Goal: Contribute content: Contribute content

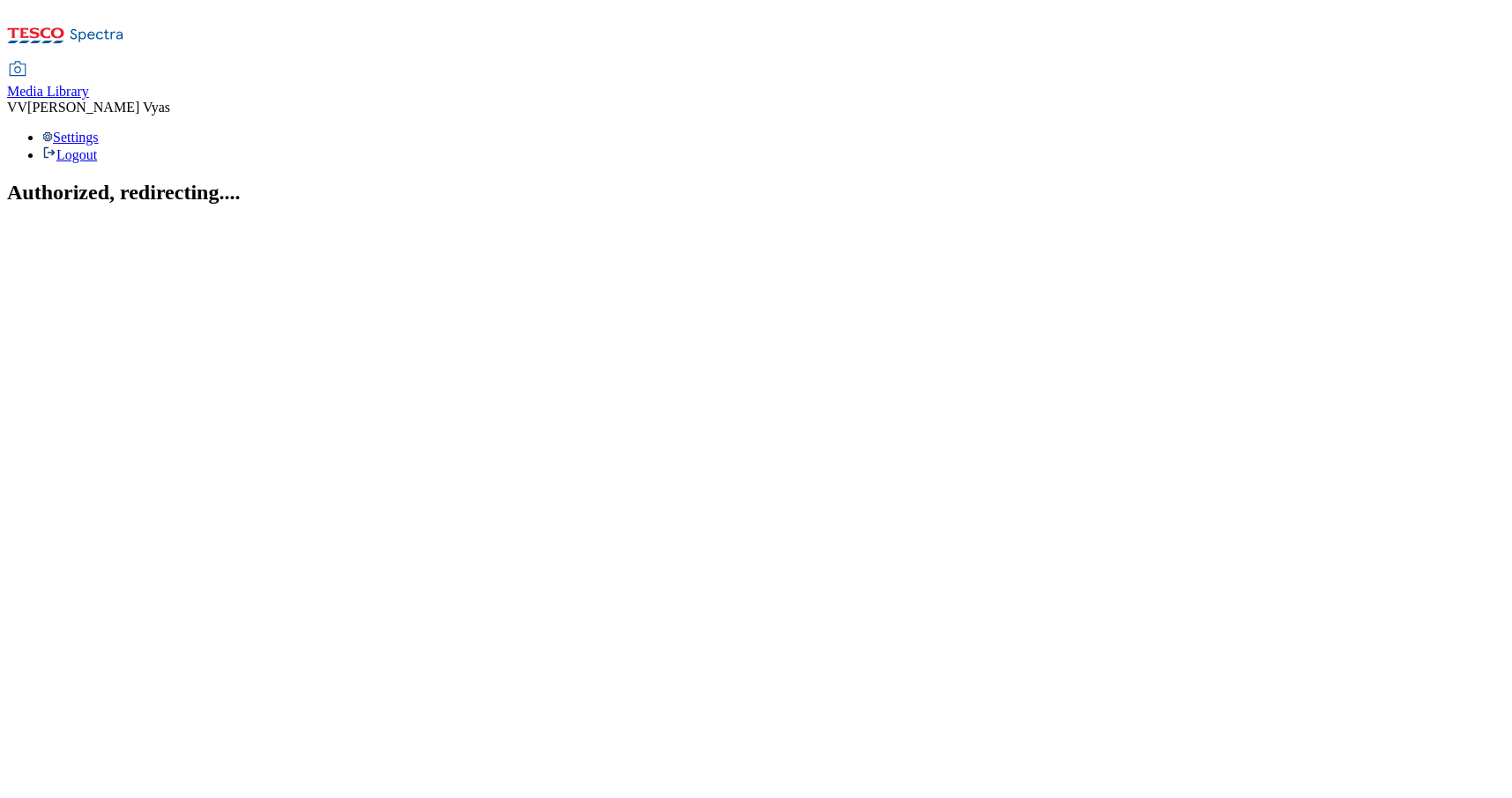
click at [89, 84] on span "Media Library" at bounding box center [48, 92] width 82 height 15
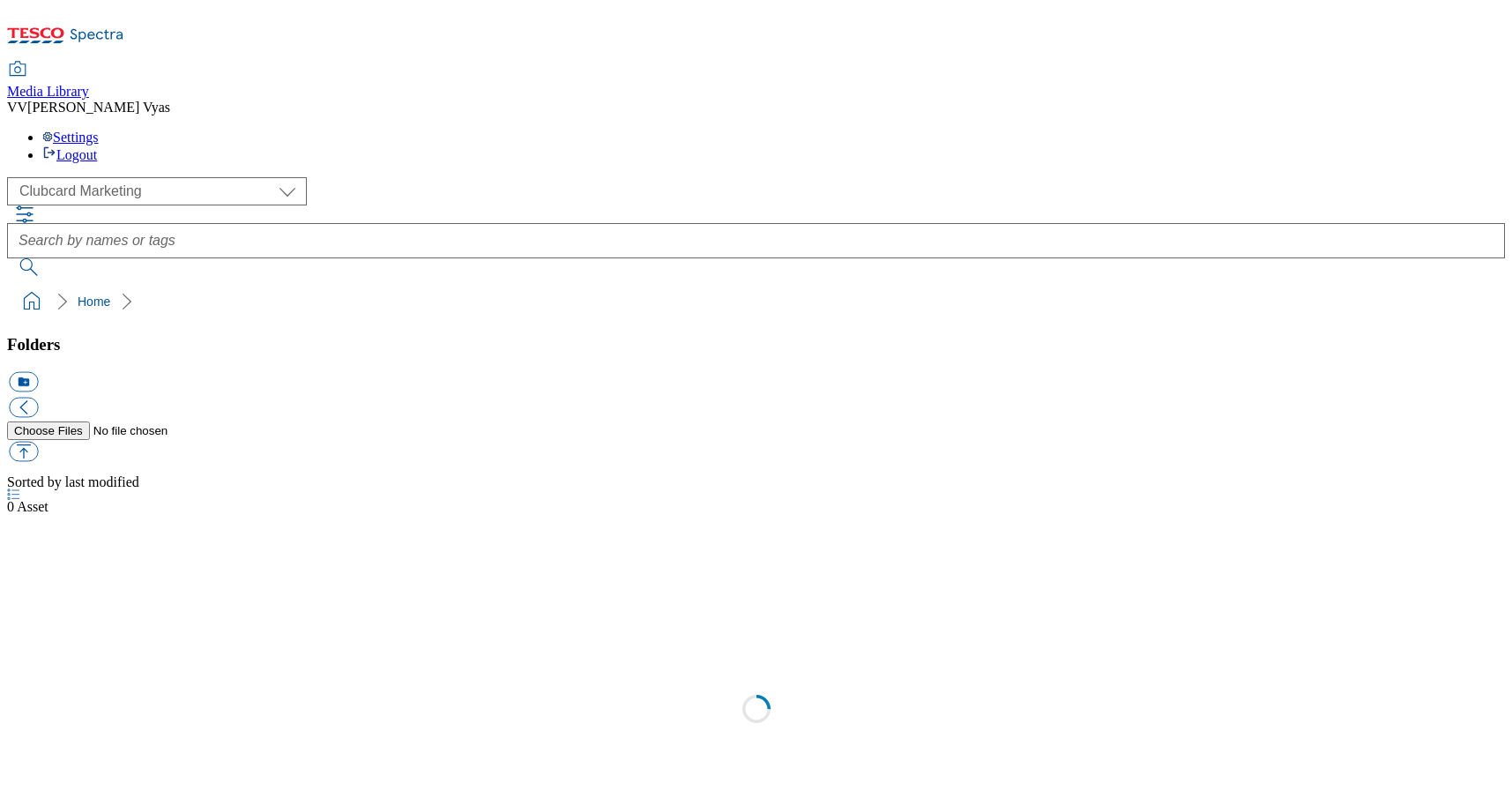
scroll to position [2, 0]
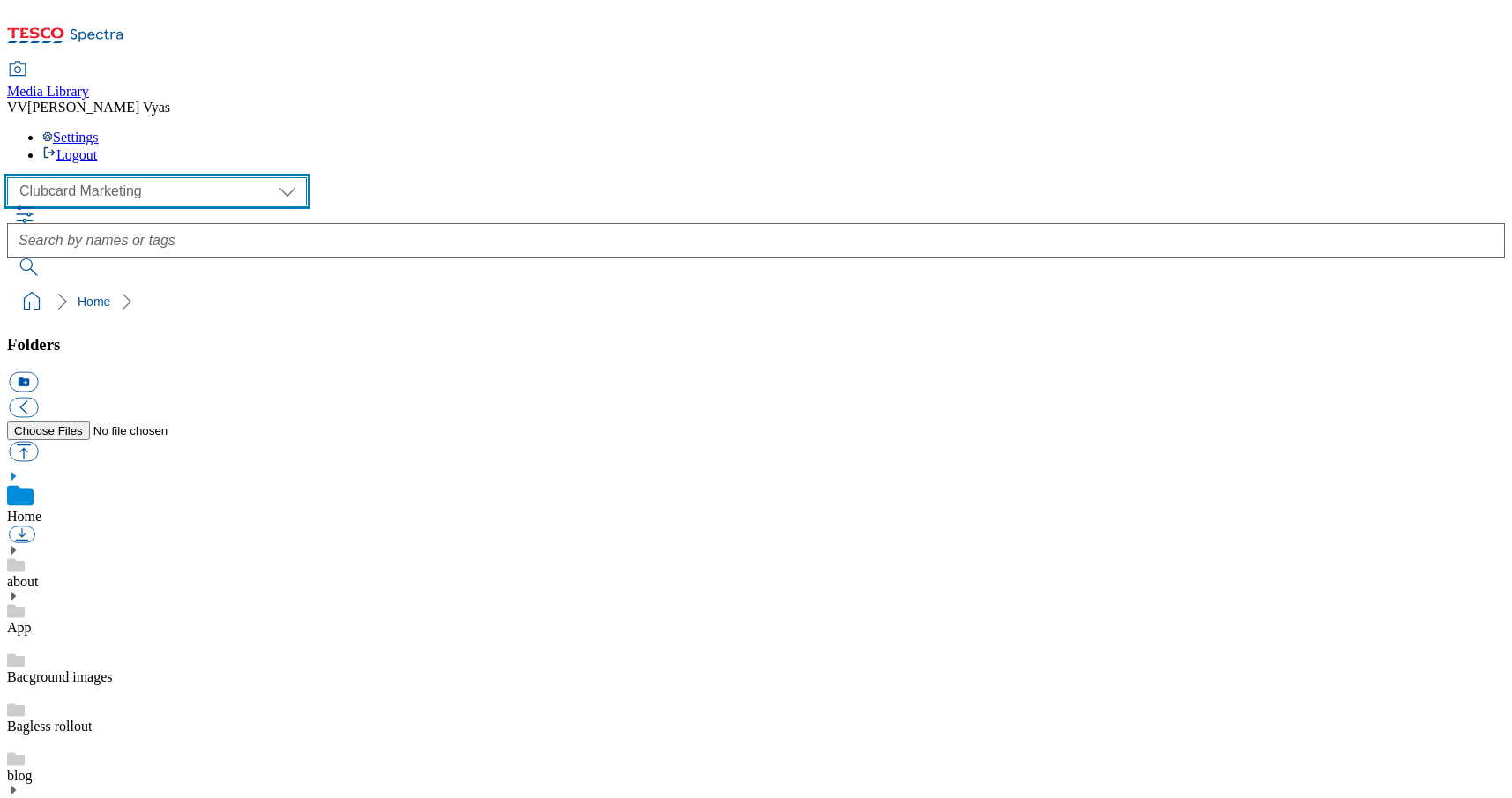
select select "flare-ghs-mktg"
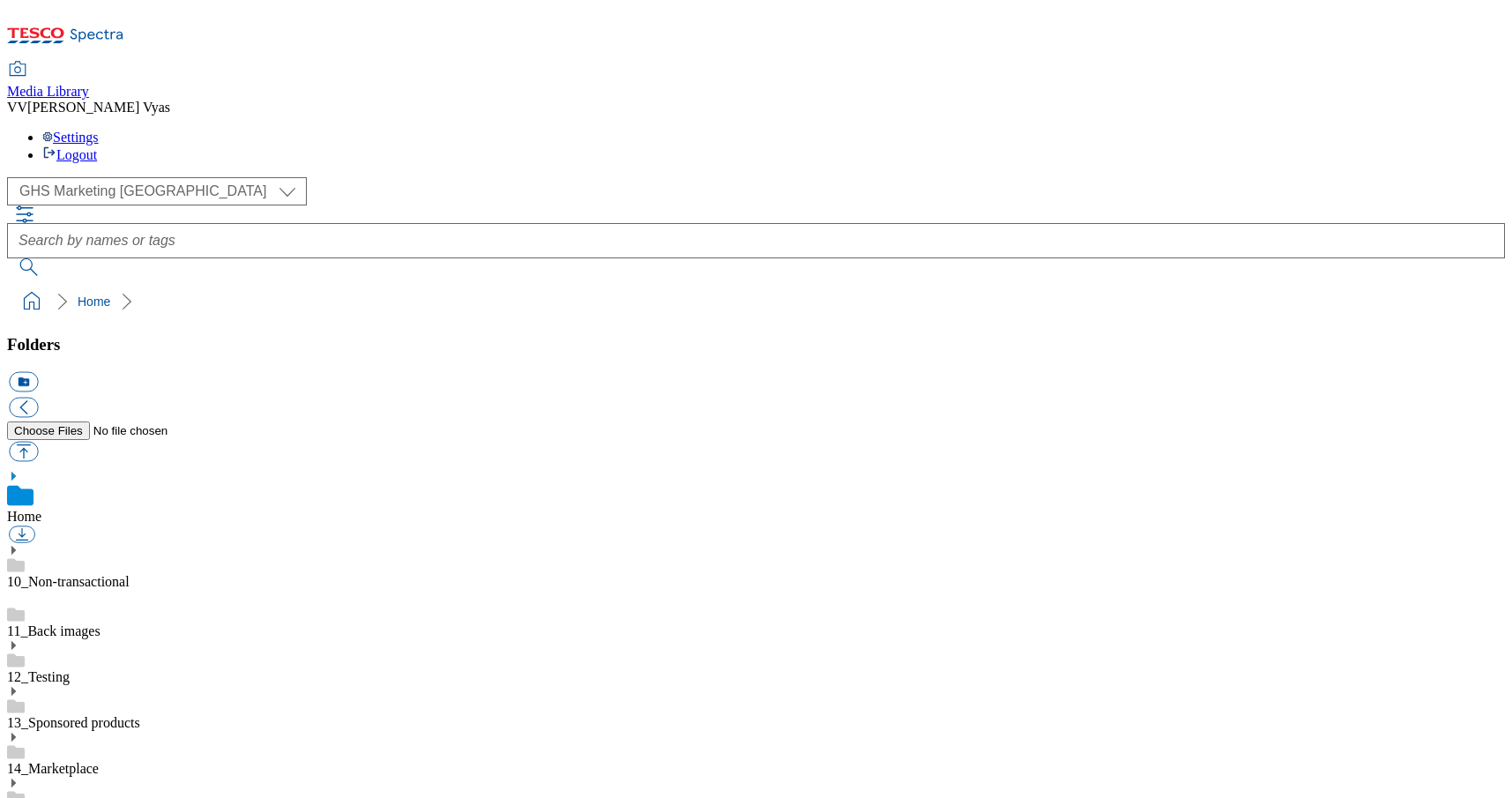
scroll to position [31, 0]
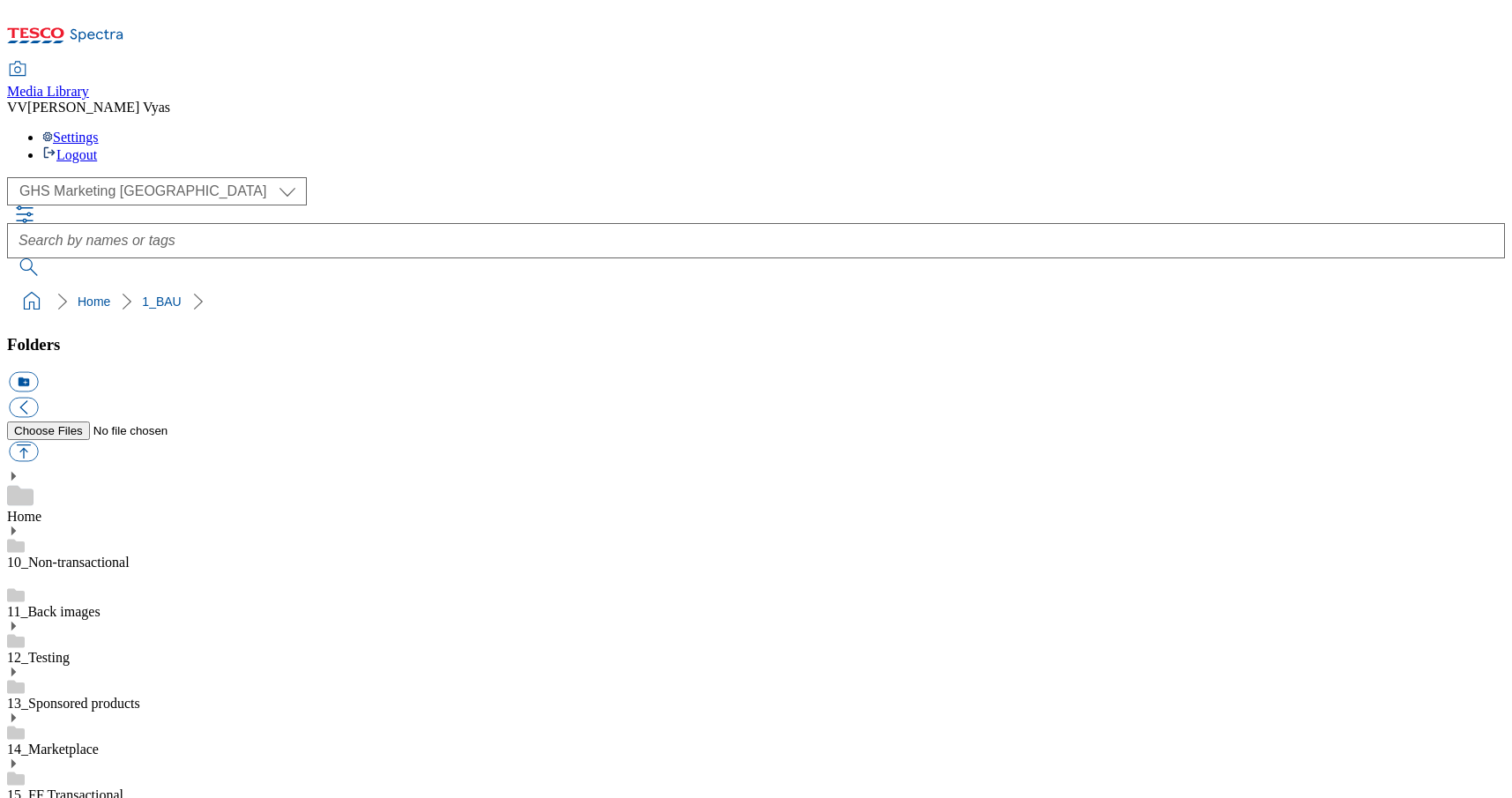
click at [16, 797] on use at bounding box center [13, 810] width 5 height 9
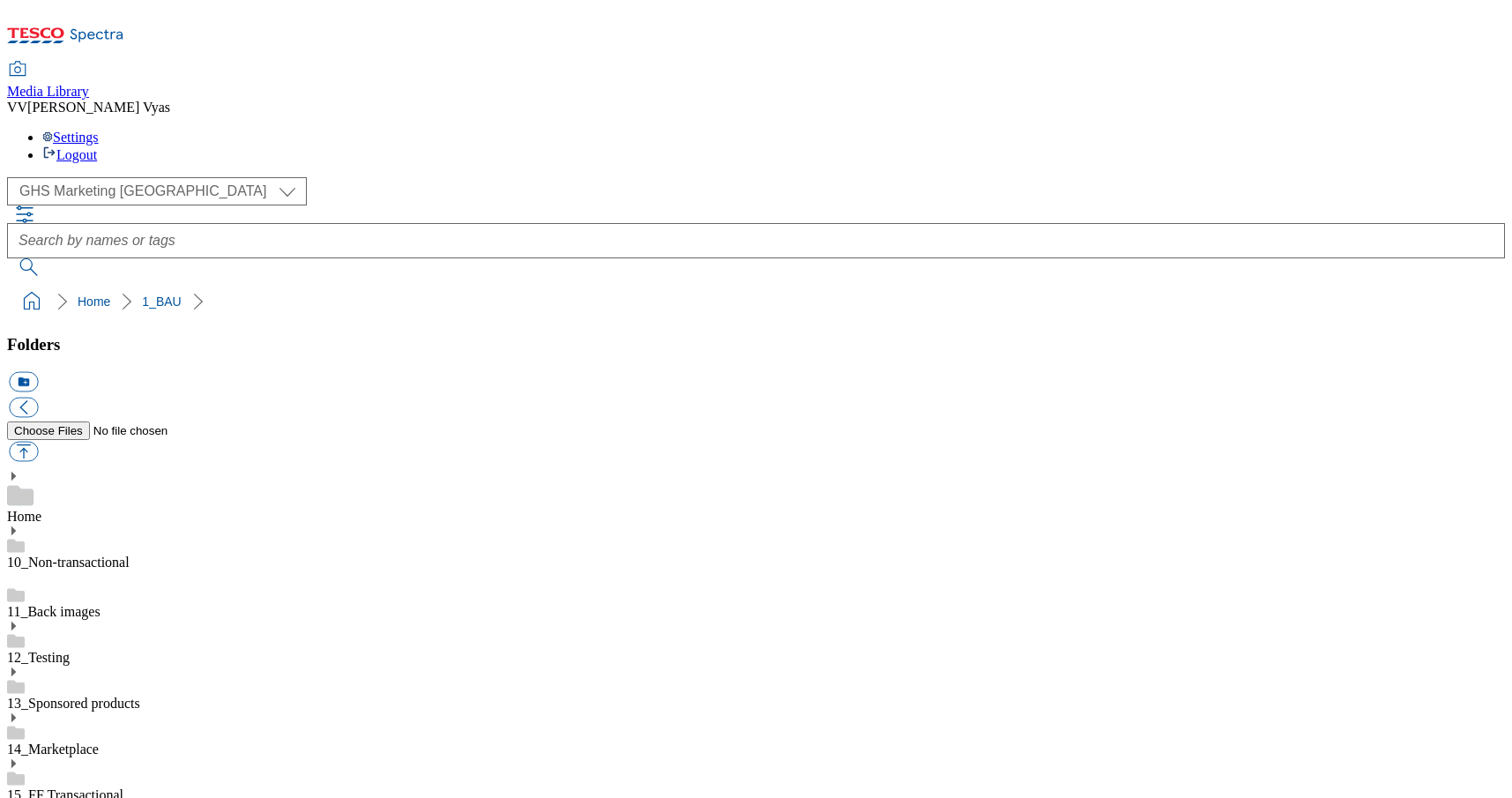
click at [38, 442] on button "button" at bounding box center [23, 452] width 29 height 20
type input "C:\fakepath\2533-WF-516001_Splashscreen_Mobile_Marketplace-NEW.jpg"
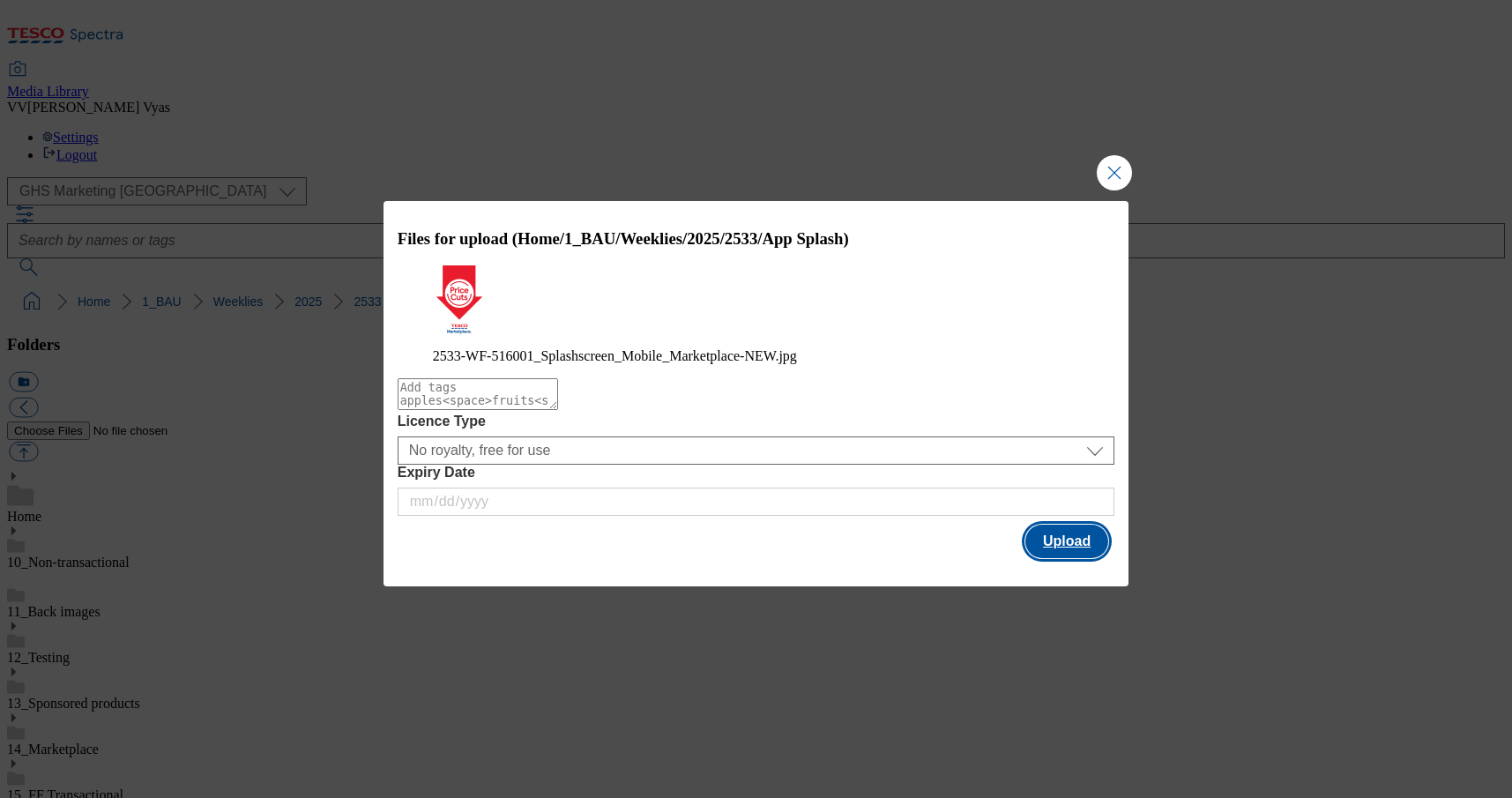
click at [1072, 553] on button "Upload" at bounding box center [1067, 542] width 83 height 33
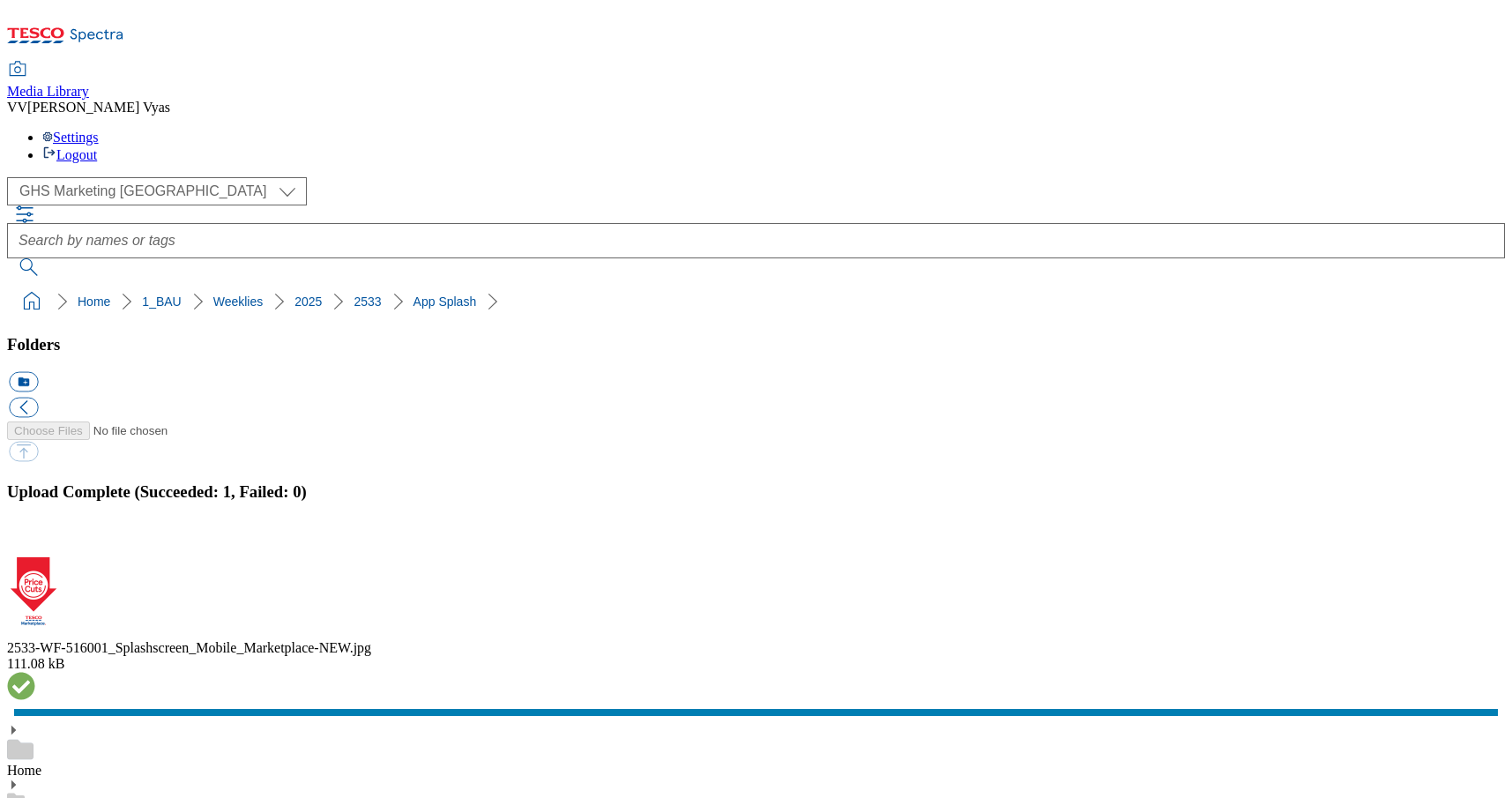
drag, startPoint x: 1499, startPoint y: 424, endPoint x: 1480, endPoint y: 434, distance: 21.5
click at [35, 539] on button "button" at bounding box center [22, 547] width 27 height 17
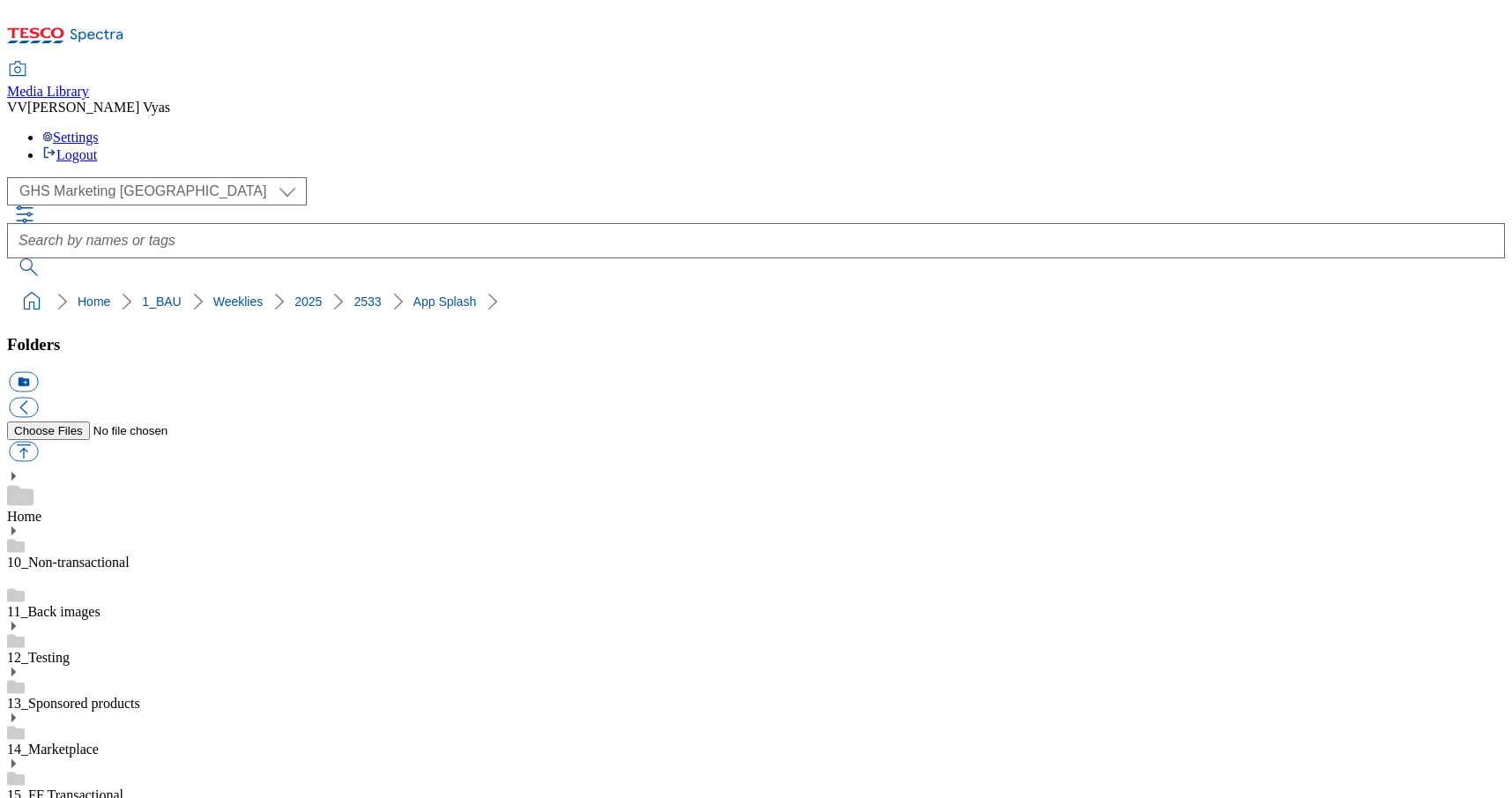
drag, startPoint x: 922, startPoint y: 636, endPoint x: 875, endPoint y: 623, distance: 48.8
drag, startPoint x: 468, startPoint y: 159, endPoint x: 47, endPoint y: 174, distance: 421.3
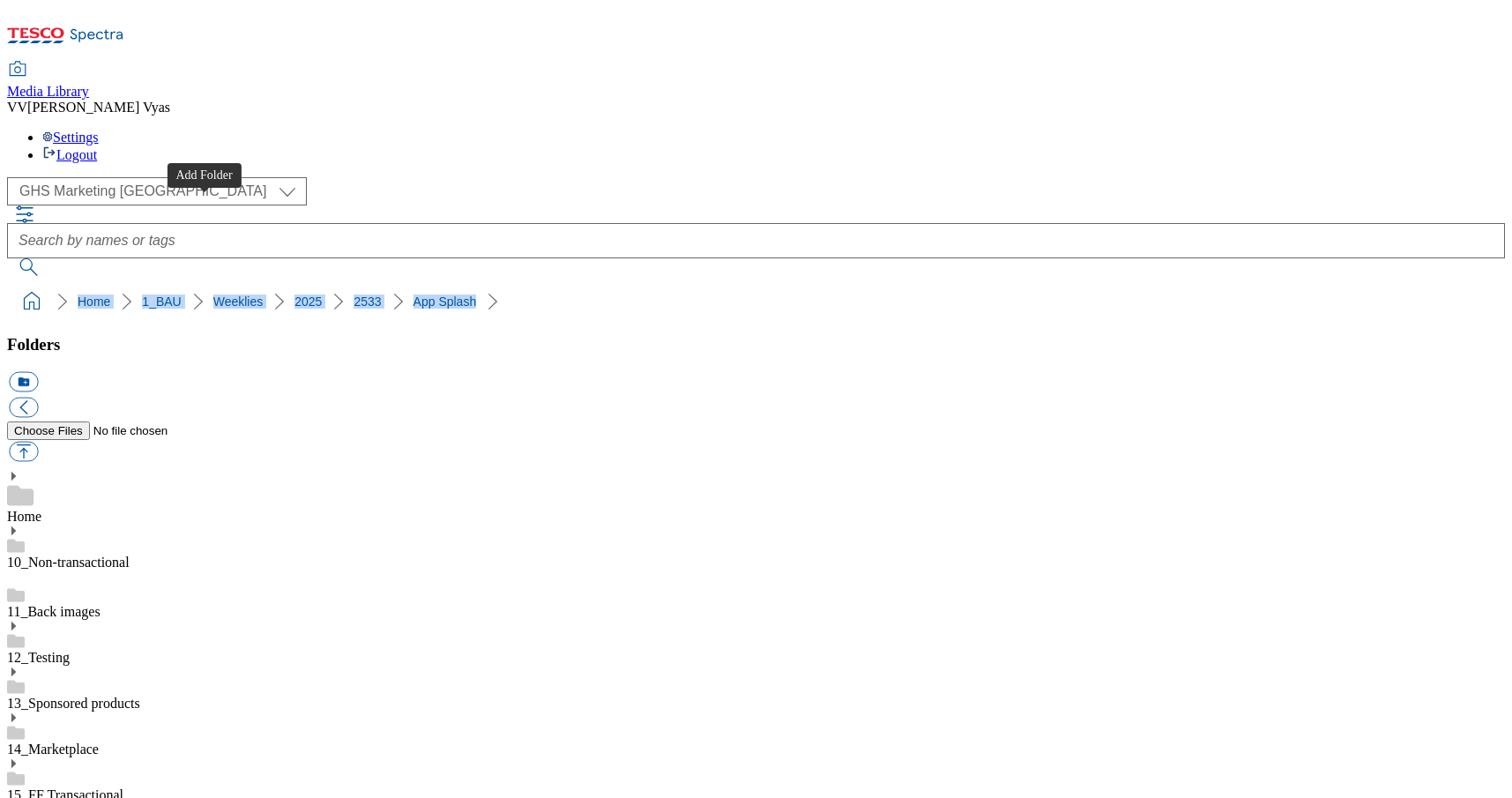
copy ol "Home 1_BAU Weeklies 2025 2533 App Splash"
drag, startPoint x: 895, startPoint y: 637, endPoint x: 843, endPoint y: 593, distance: 68.1
copy div "2533-WF-516001_Splashscreen_Mobile_Marketplace-NEW"
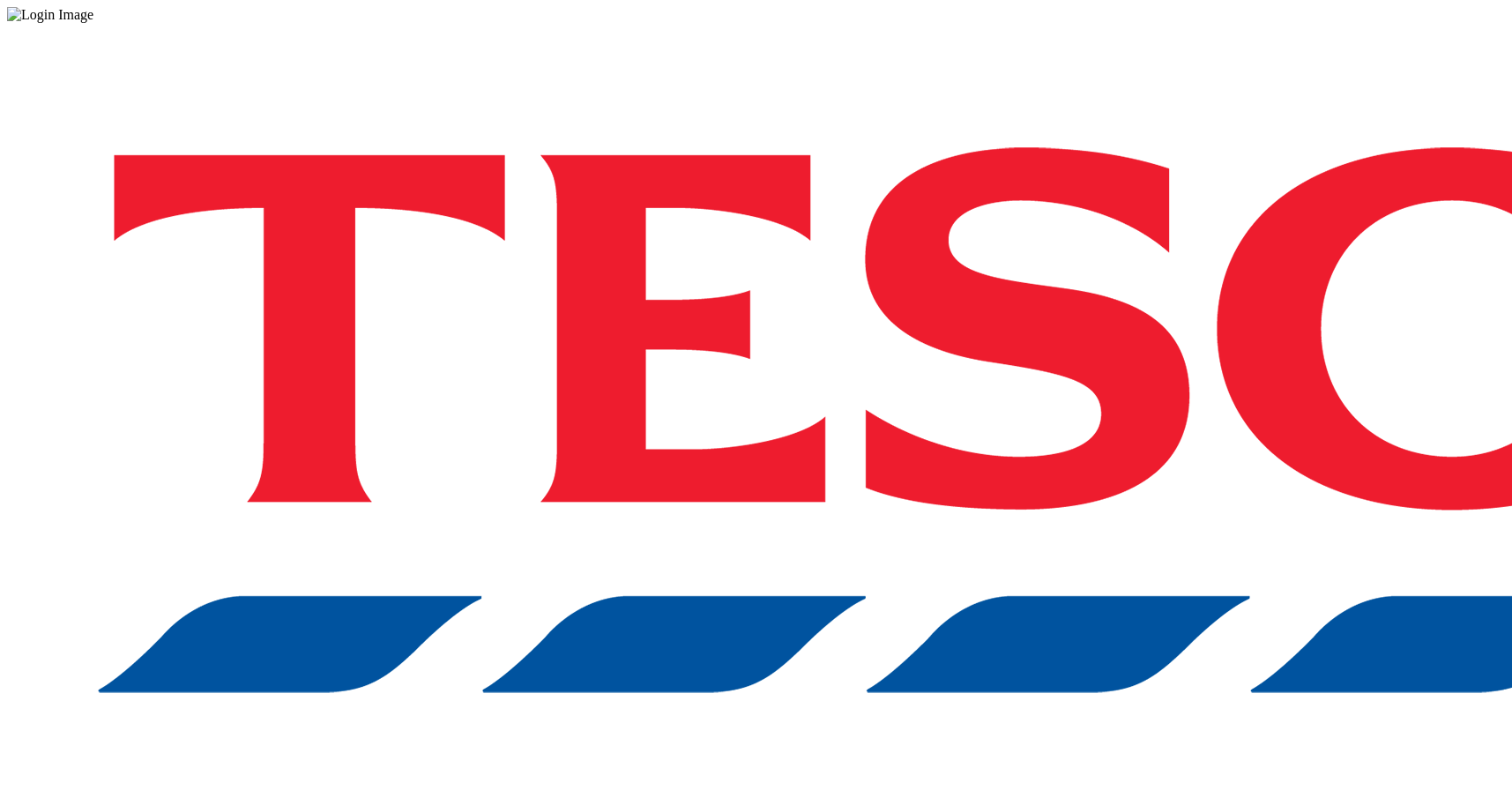
scroll to position [1, 0]
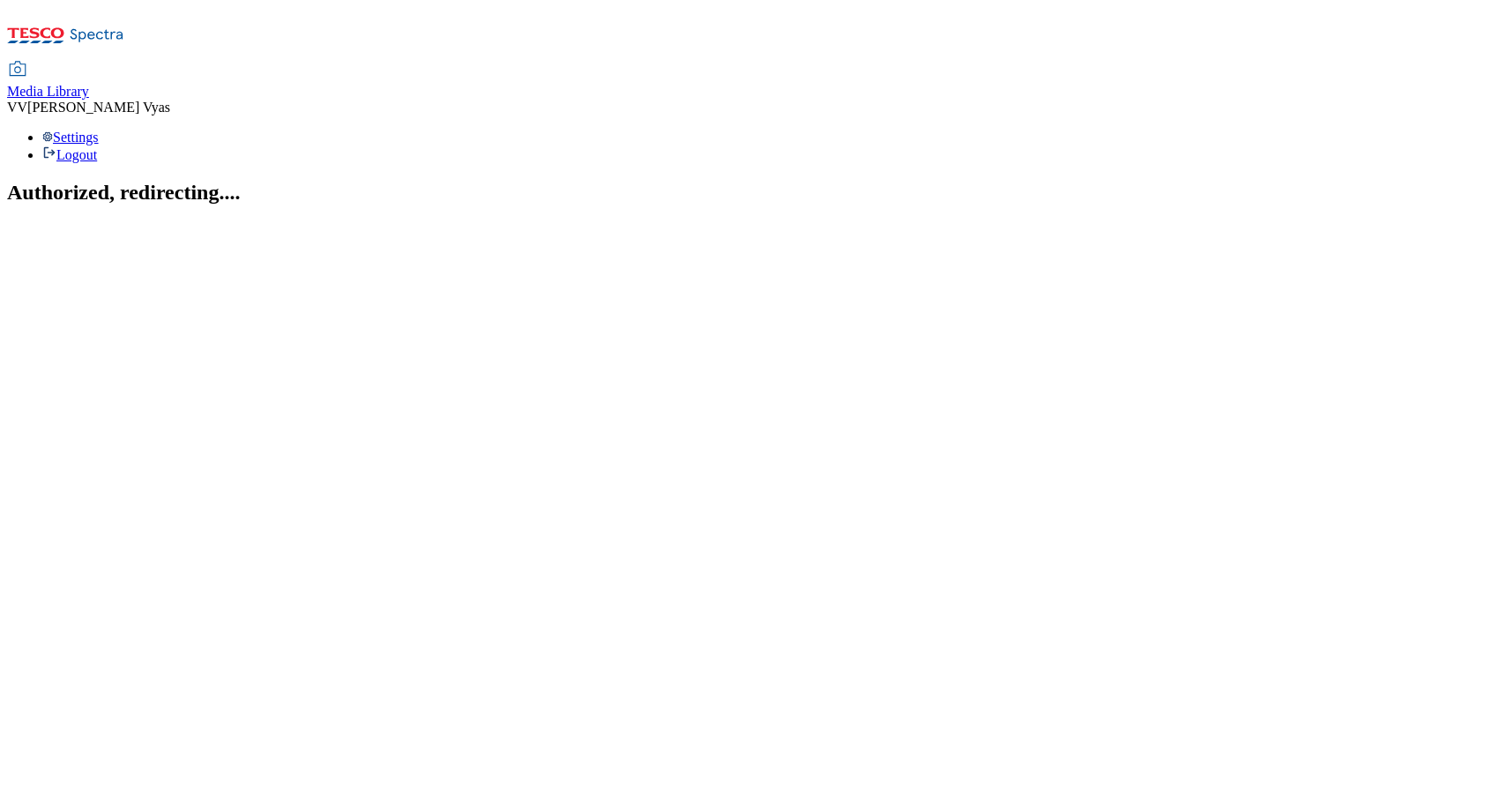
click at [89, 84] on span "Media Library" at bounding box center [48, 92] width 82 height 15
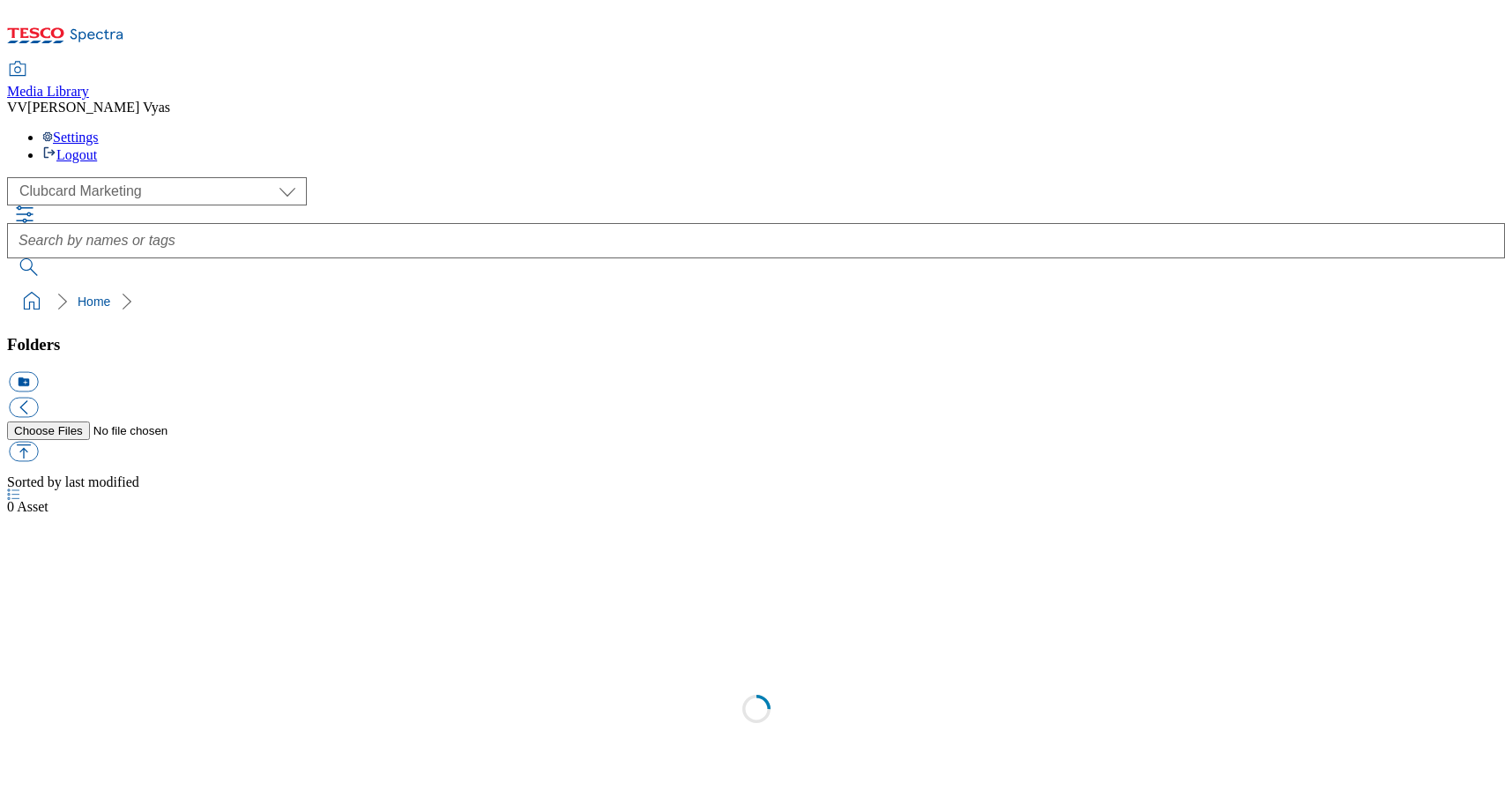
scroll to position [2, 0]
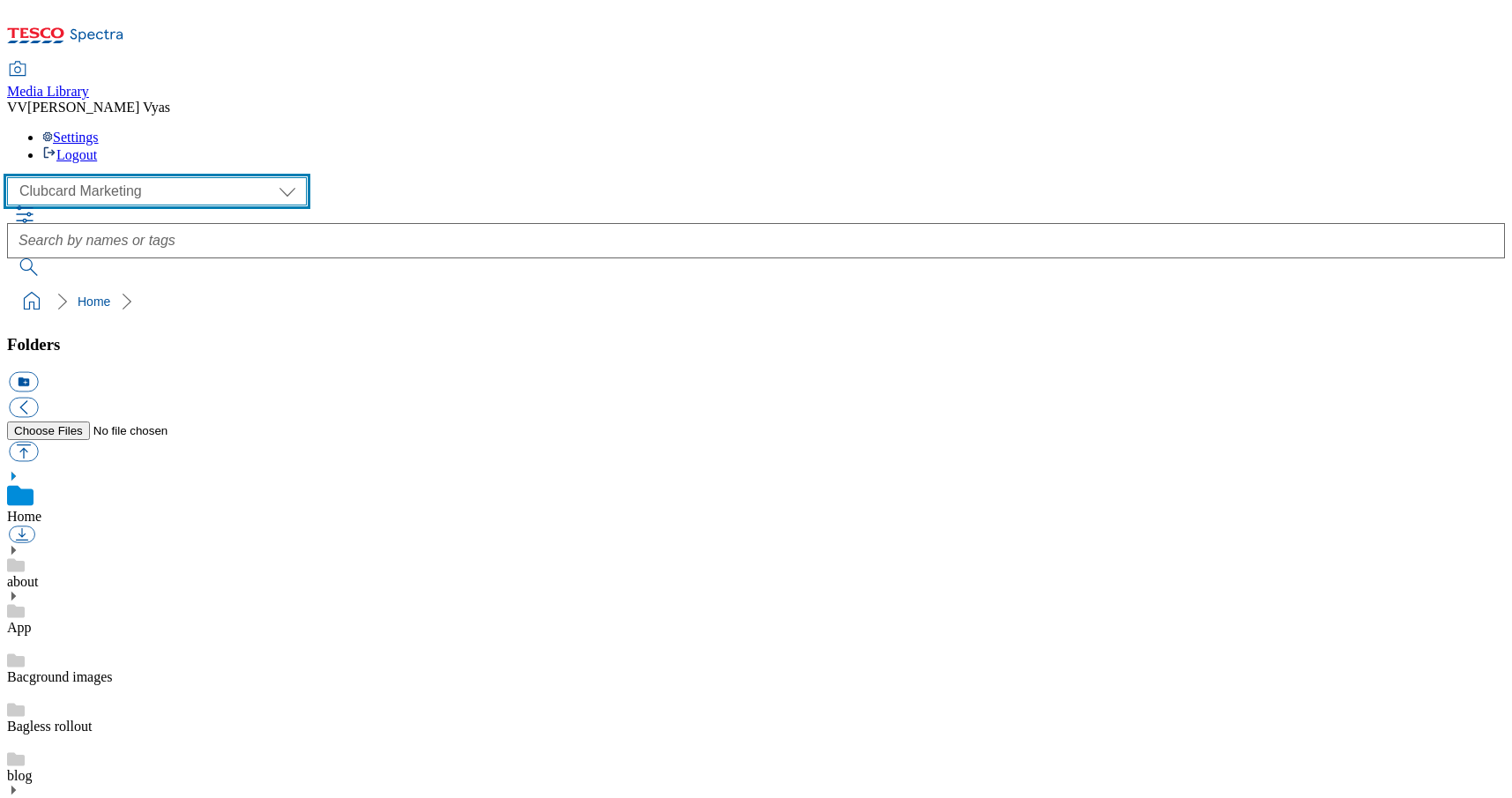
select select "flare-ghs-mktg"
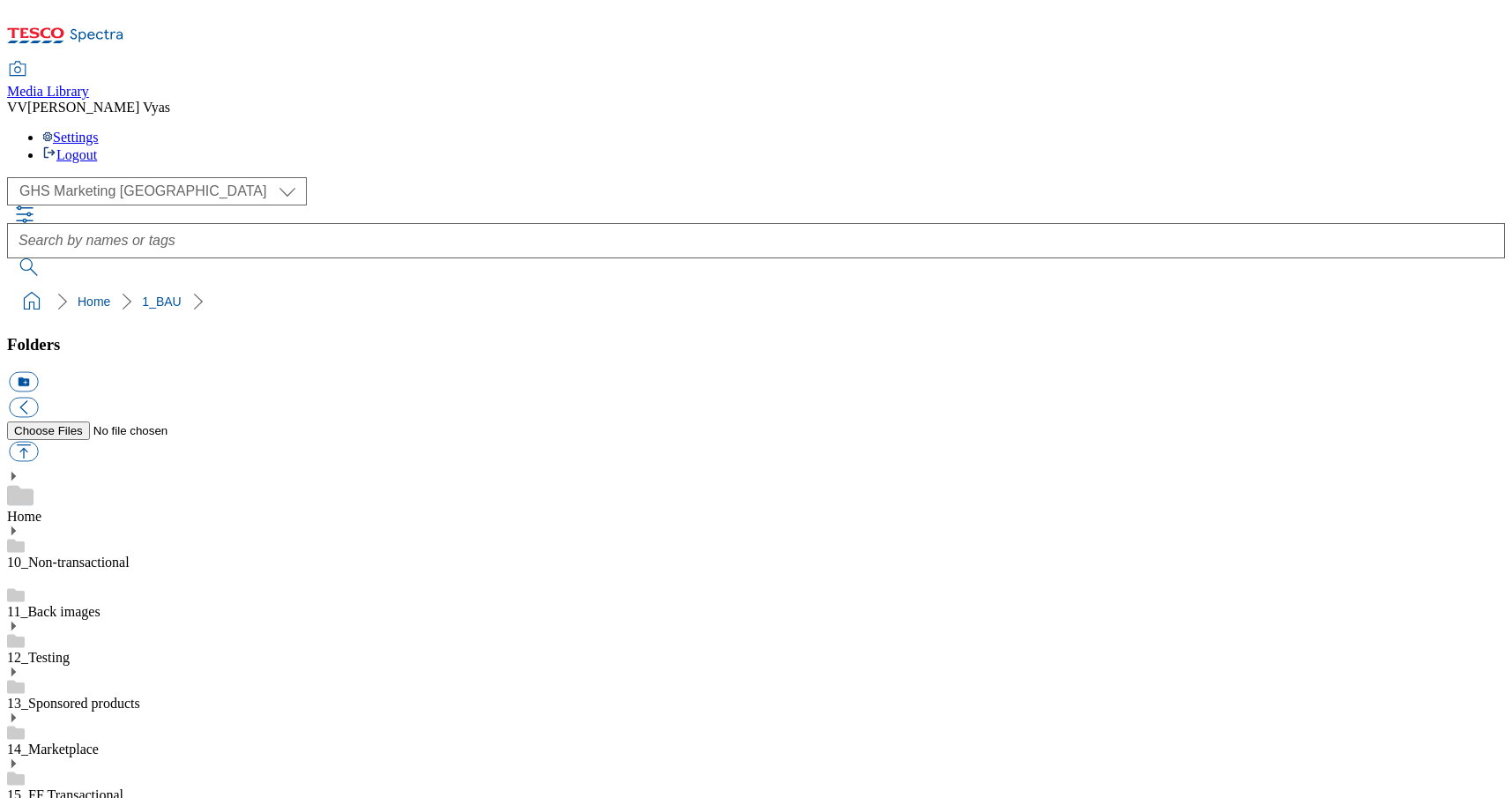
scroll to position [143, 0]
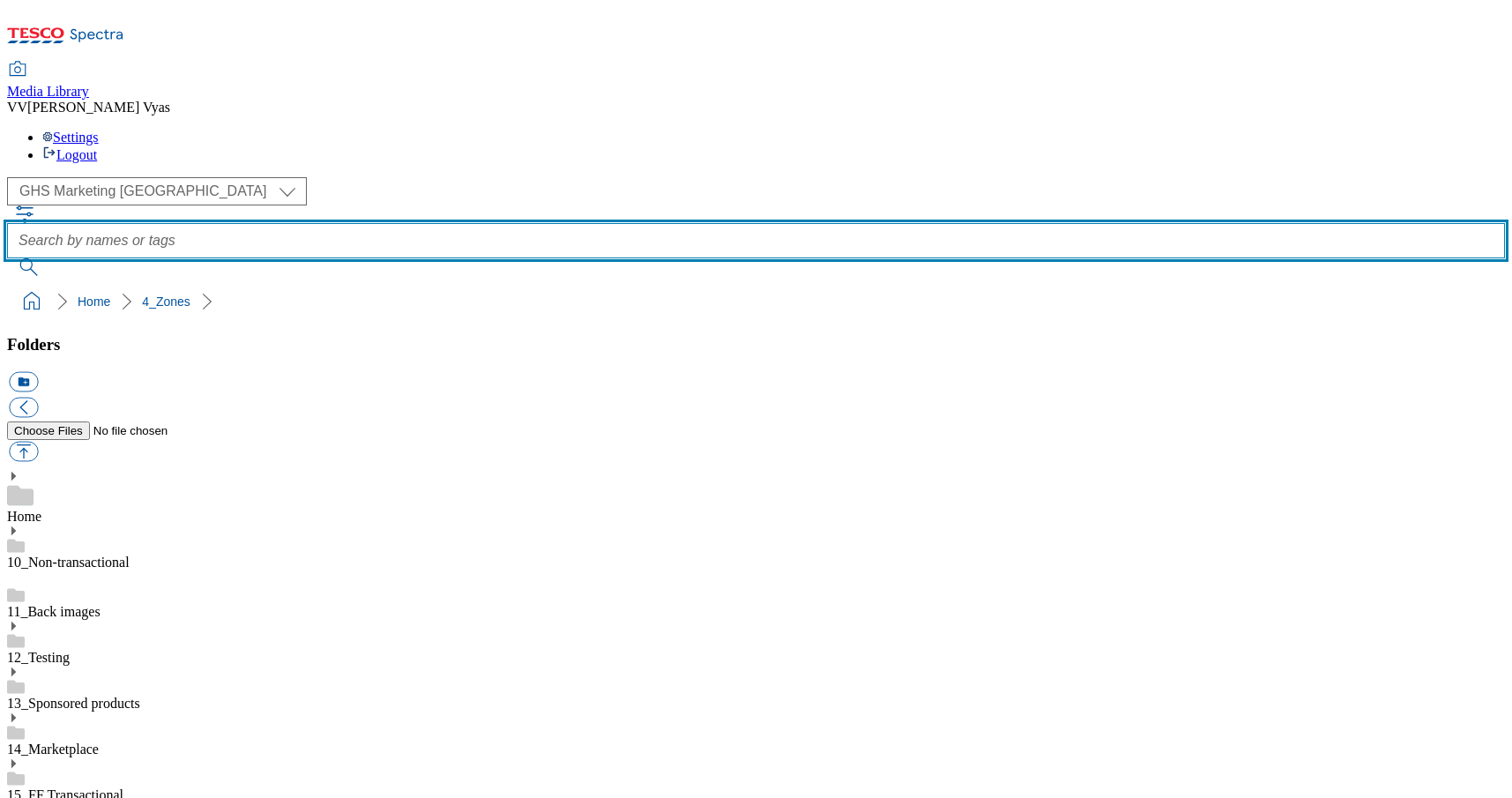
click at [640, 223] on input "text" at bounding box center [756, 241] width 1498 height 35
type input "tesco magazine"
click at [53, 258] on button "submit" at bounding box center [31, 267] width 46 height 18
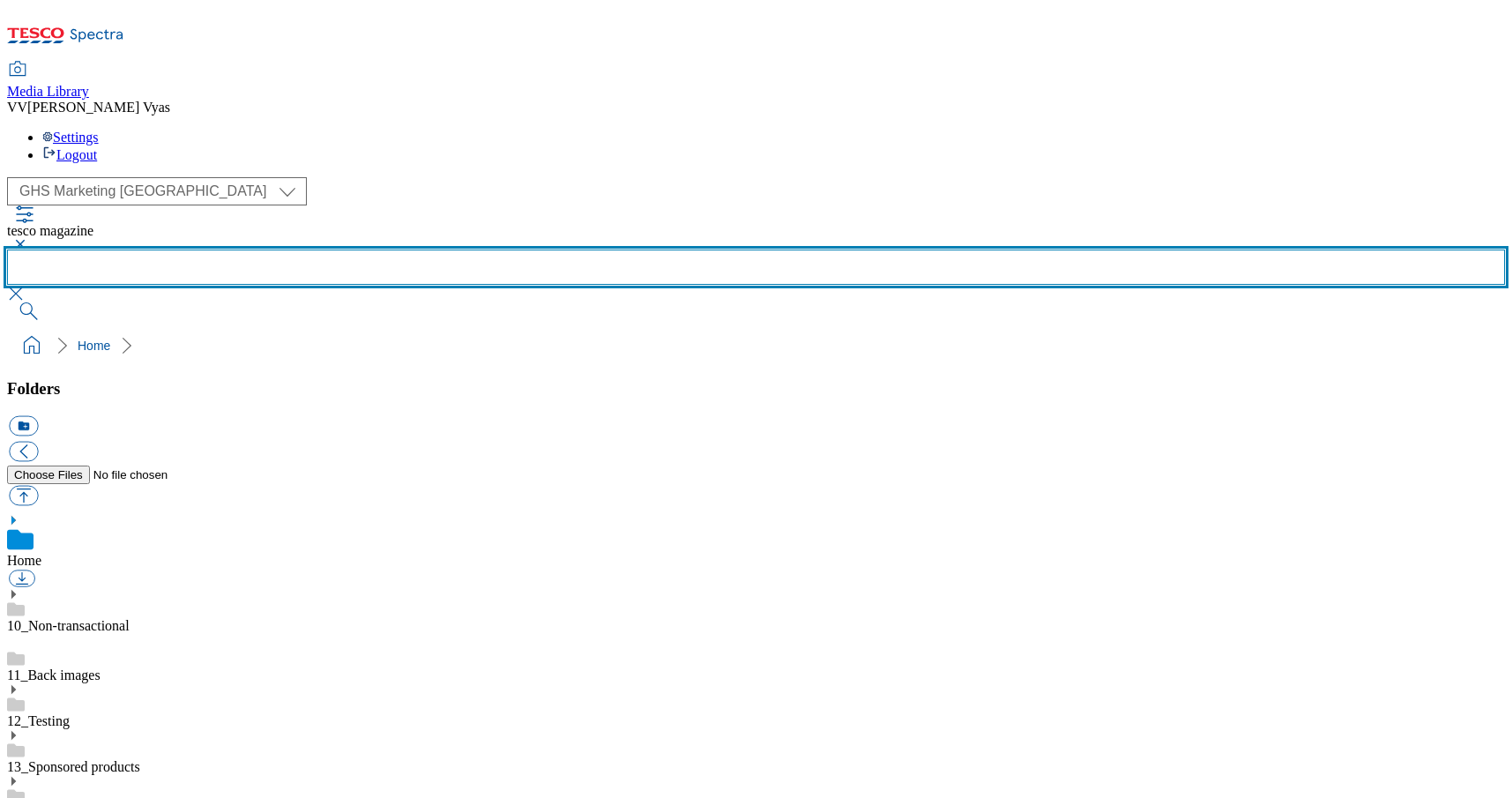
scroll to position [-2, 0]
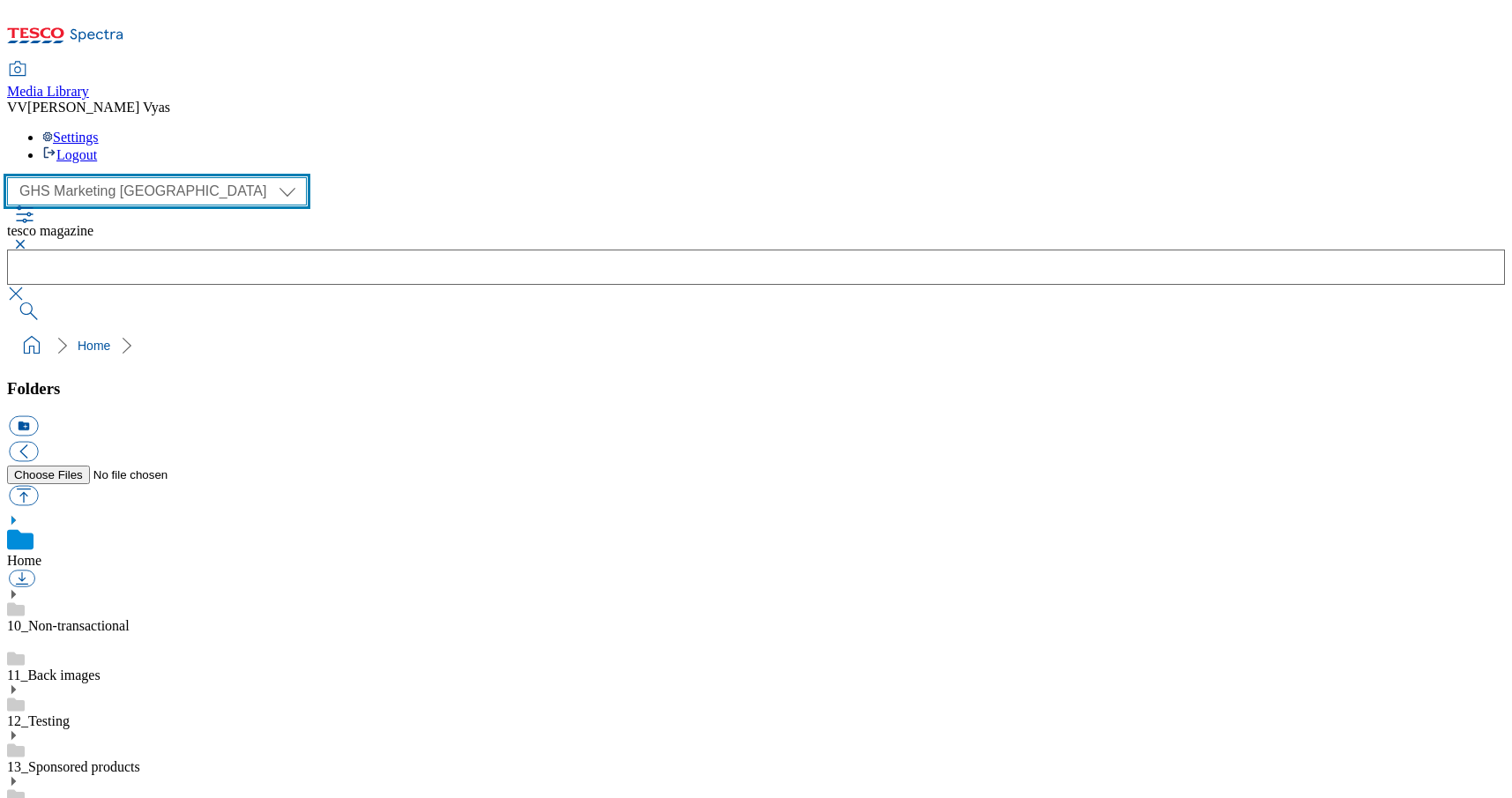
select select "flare-homepage"
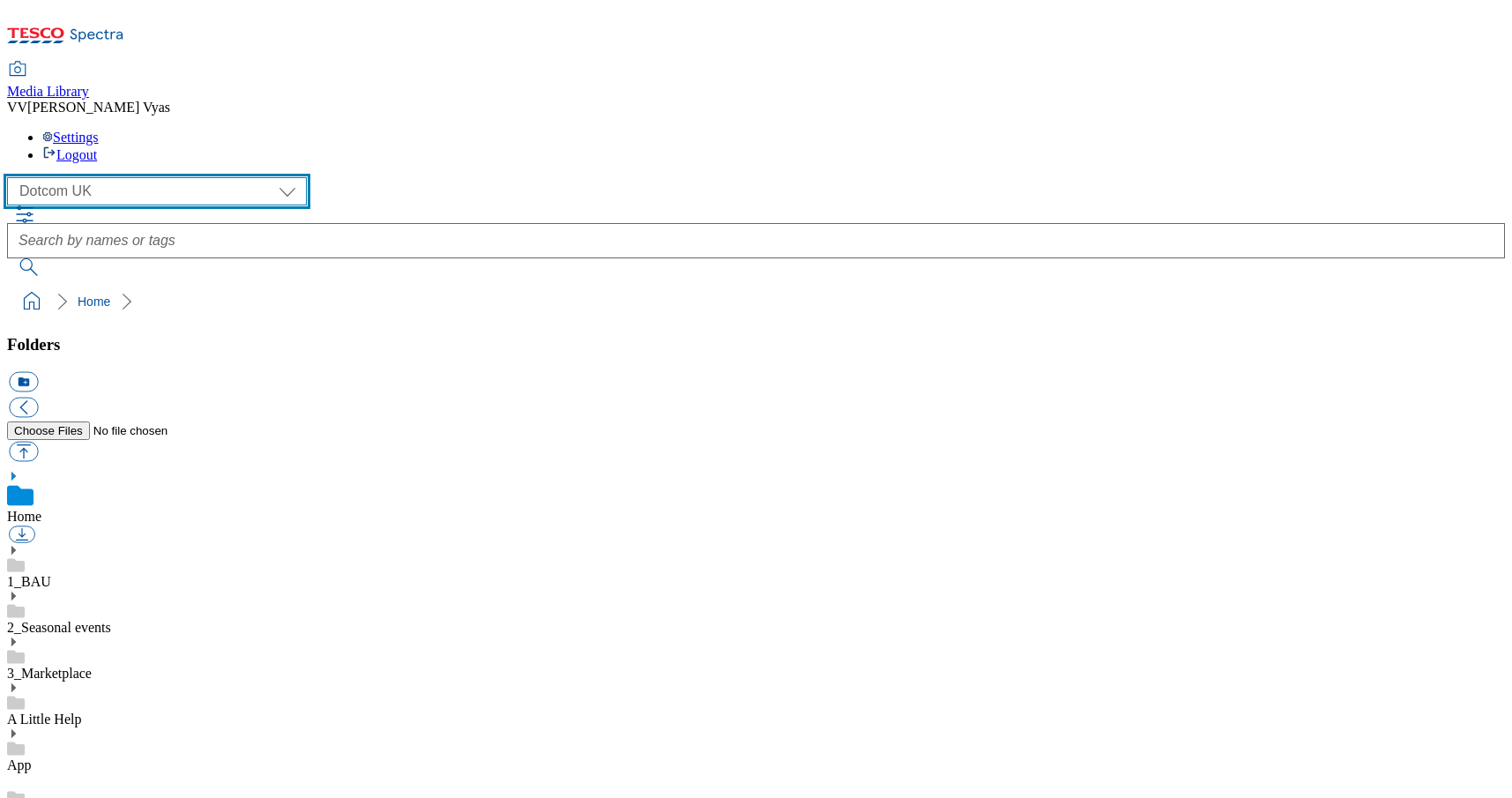
scroll to position [999, 0]
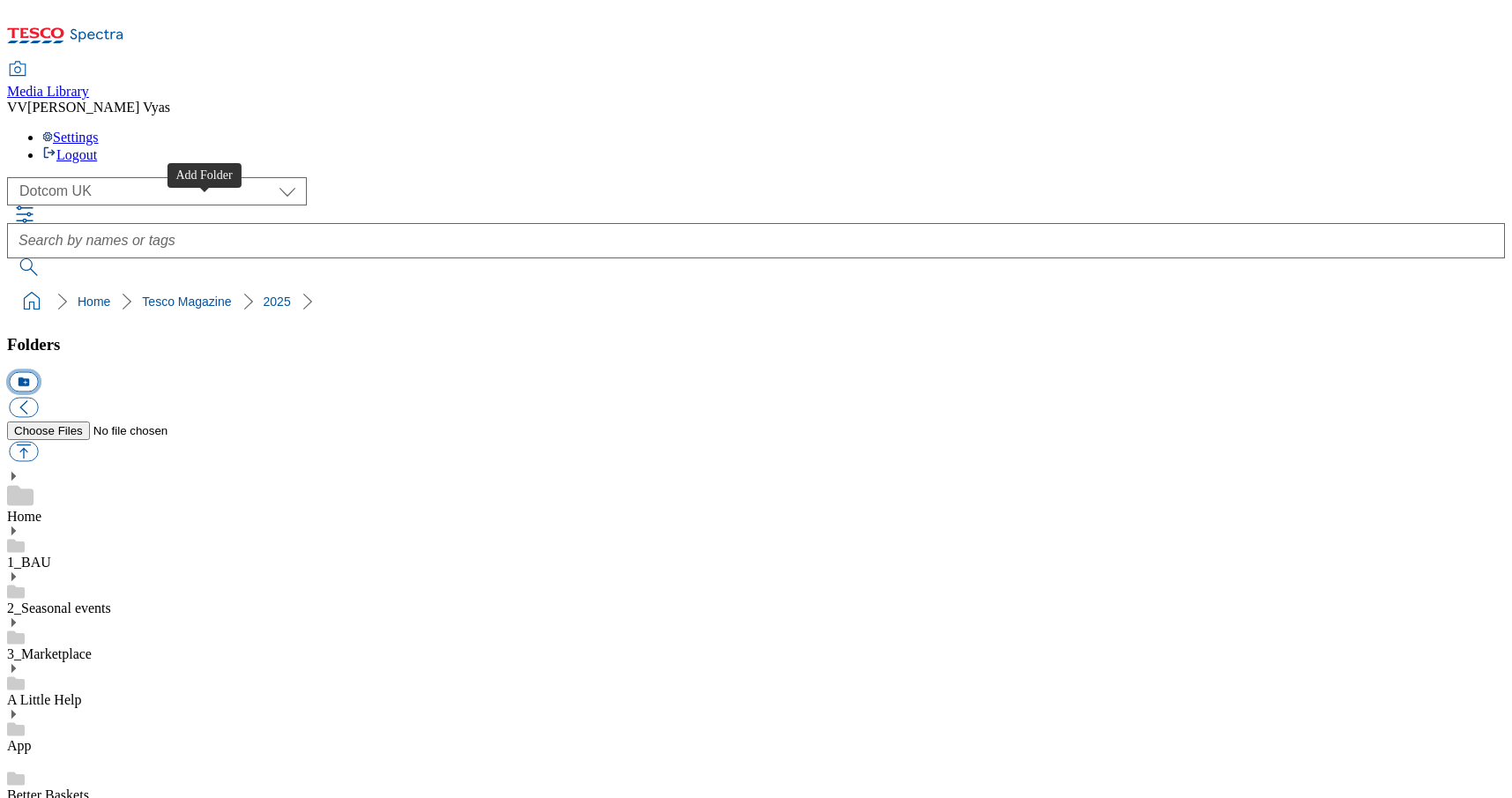
click at [38, 372] on button "icon_new_folder" at bounding box center [23, 382] width 29 height 20
type input "2533"
click at [38, 442] on button "button" at bounding box center [23, 452] width 29 height 20
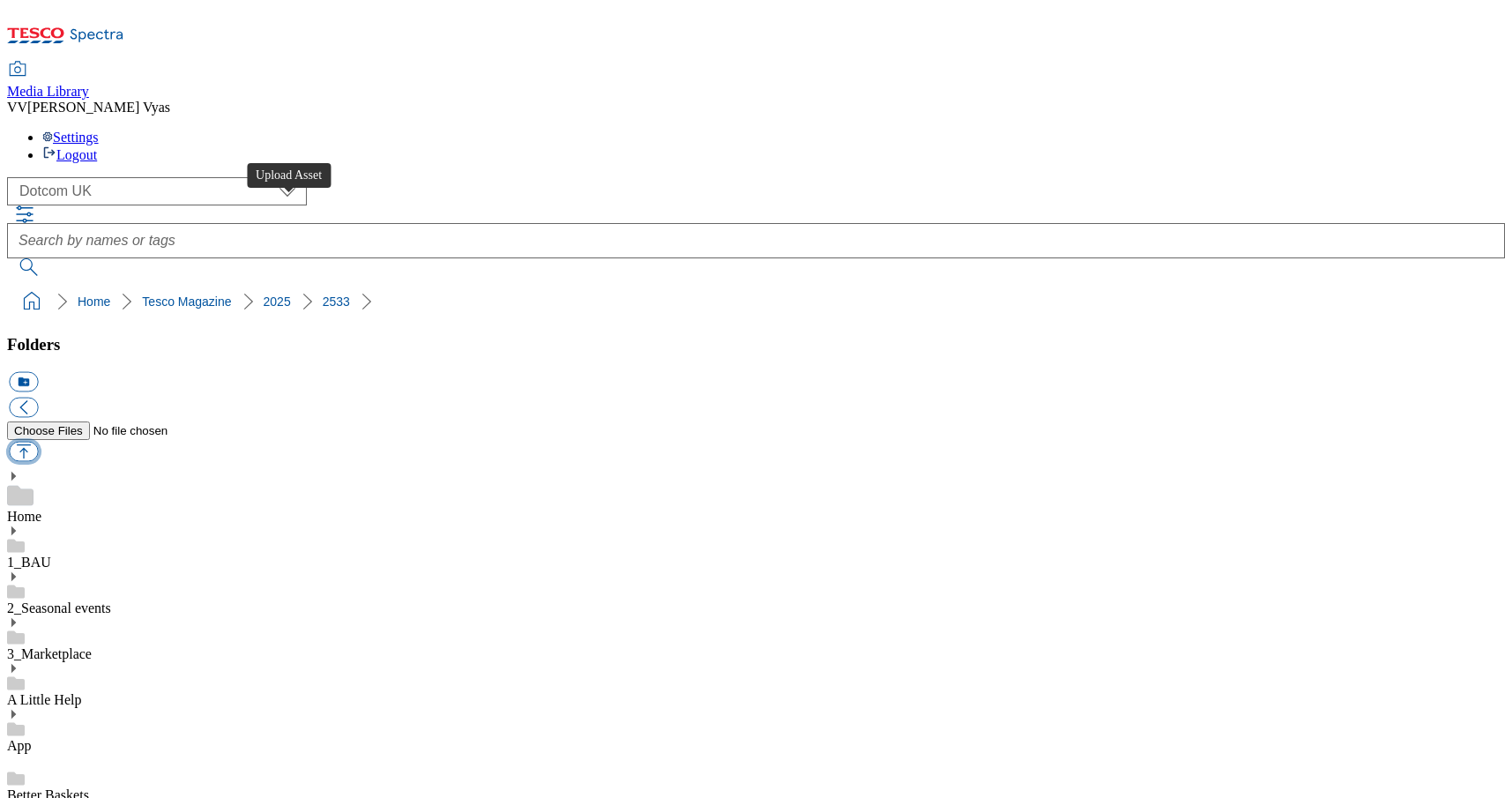
type input "C:\fakepath\2516-TescoMagazine-june-Stamp1.jpg"
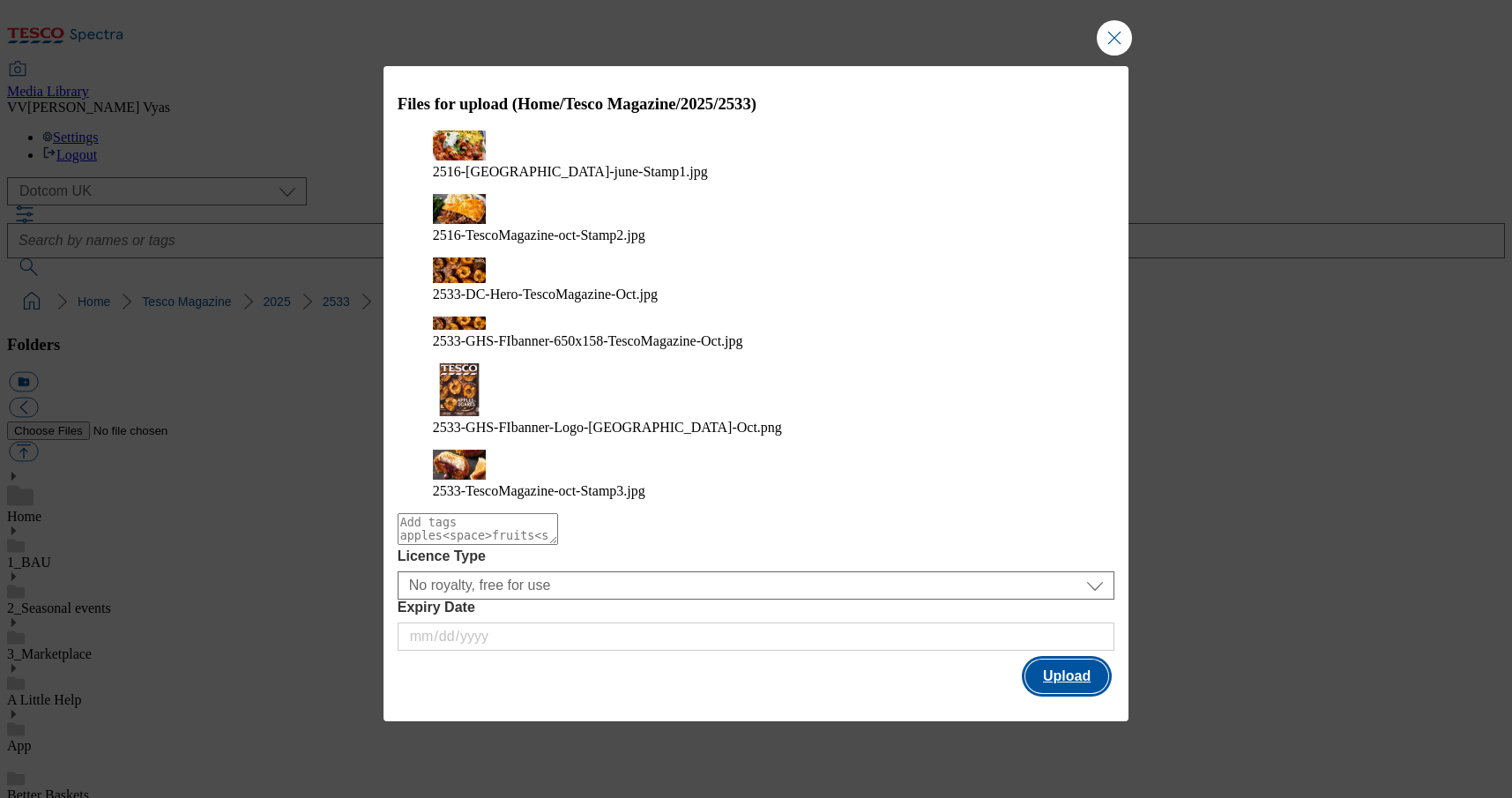
click at [1084, 660] on button "Upload" at bounding box center [1067, 677] width 83 height 33
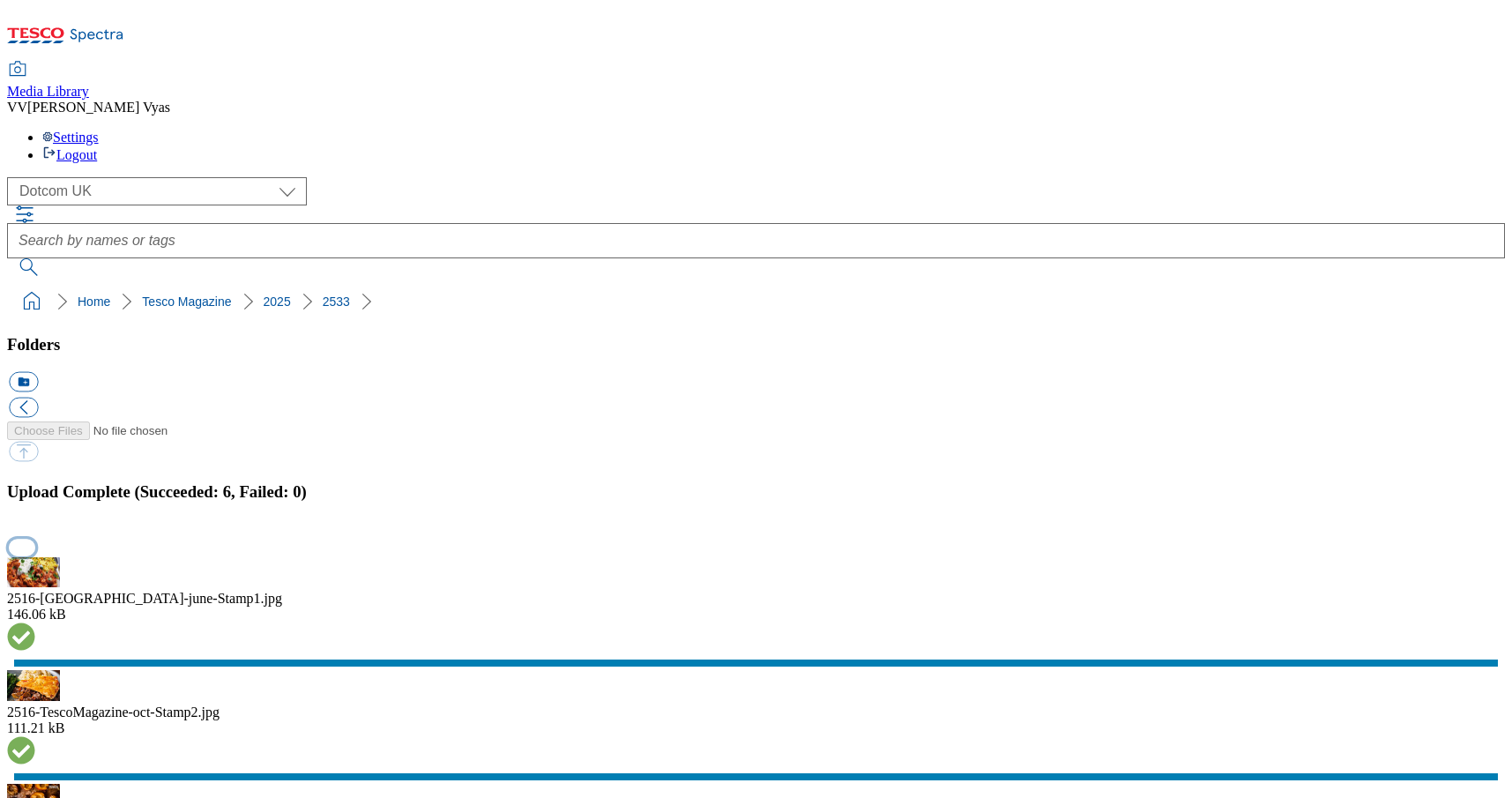
click at [35, 539] on button "button" at bounding box center [22, 547] width 27 height 17
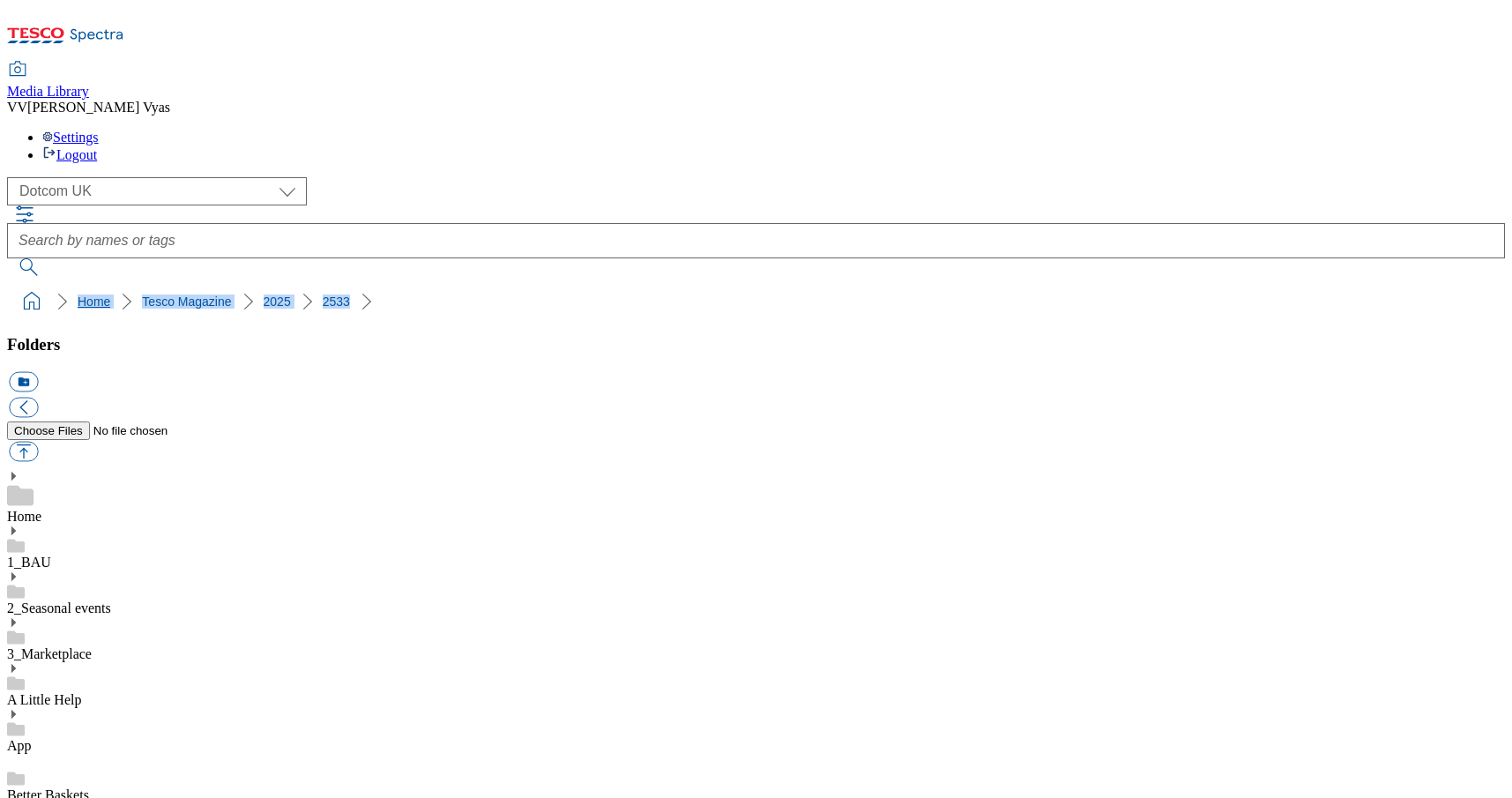
drag, startPoint x: 345, startPoint y: 161, endPoint x: 10, endPoint y: 164, distance: 335.0
click at [18, 285] on ol "Home Tesco Magazine 2025 2533" at bounding box center [761, 302] width 1487 height 33
copy ol "Home Tesco Magazine 2025 2533"
